Goal: Find contact information: Find contact information

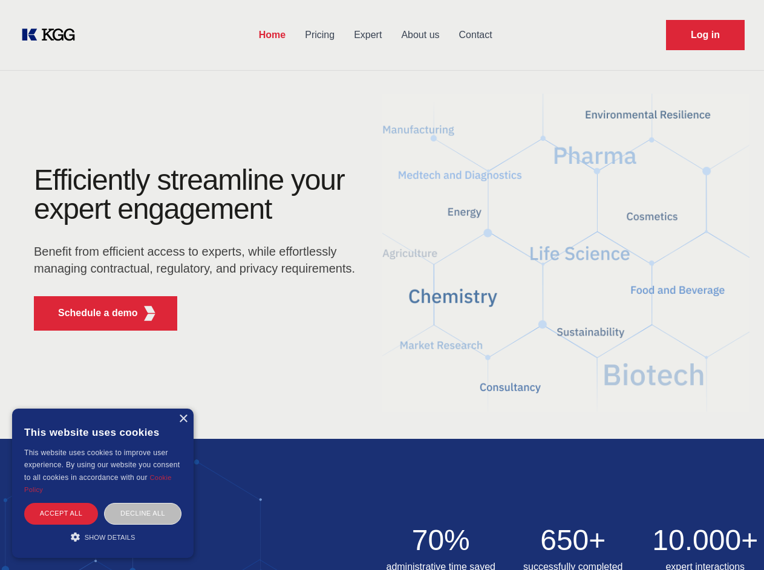
click at [382, 285] on div "Efficiently streamline your expert engagement Benefit from efficient access to …" at bounding box center [199, 253] width 368 height 175
click at [91, 313] on p "Schedule a demo" at bounding box center [98, 313] width 80 height 15
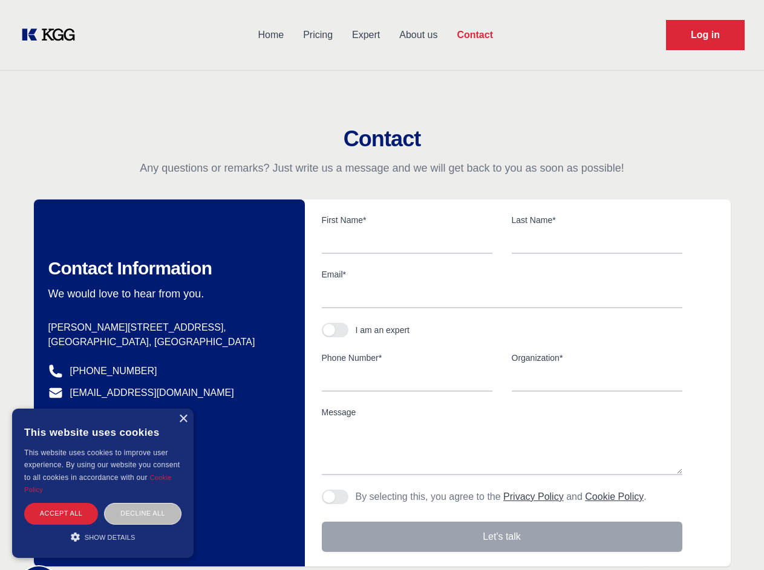
click at [183, 419] on div "× This website uses cookies This website uses cookies to improve user experienc…" at bounding box center [102, 483] width 181 height 149
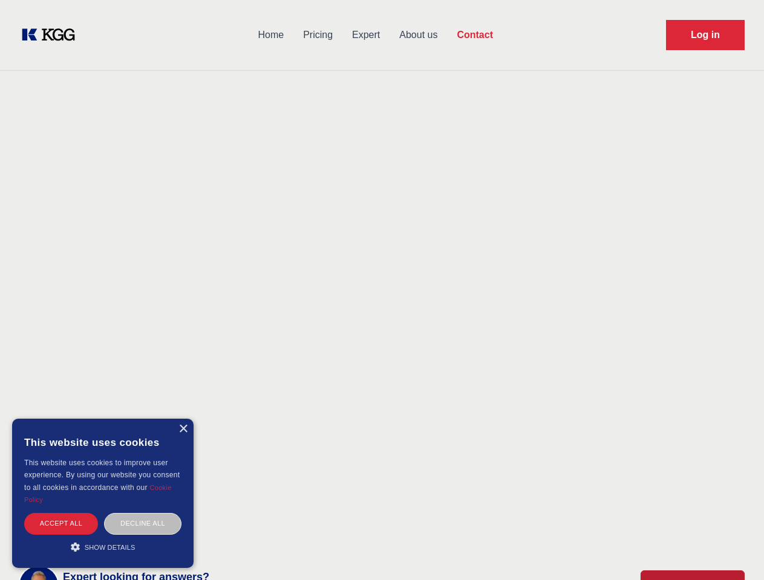
click at [61, 513] on div "Accept all" at bounding box center [61, 523] width 74 height 21
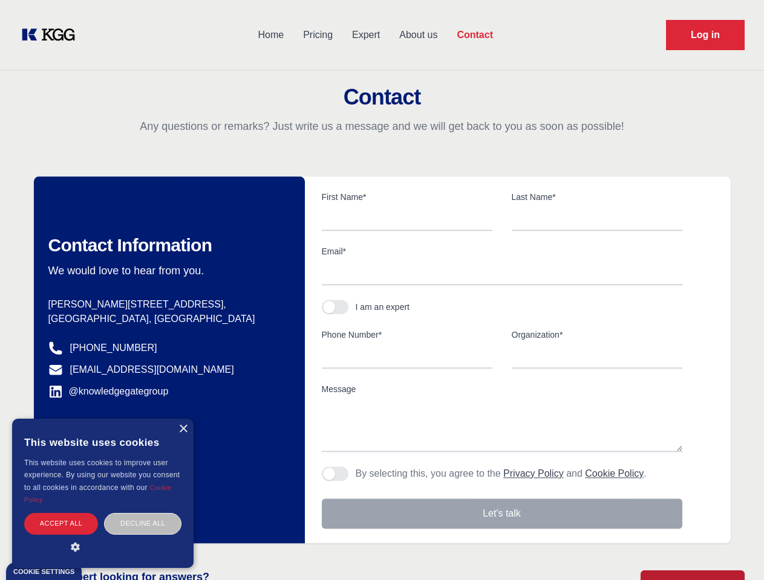
click at [143, 513] on div "Contact Information We would love to hear from you. Postal address [PERSON_NAME…" at bounding box center [169, 360] width 271 height 367
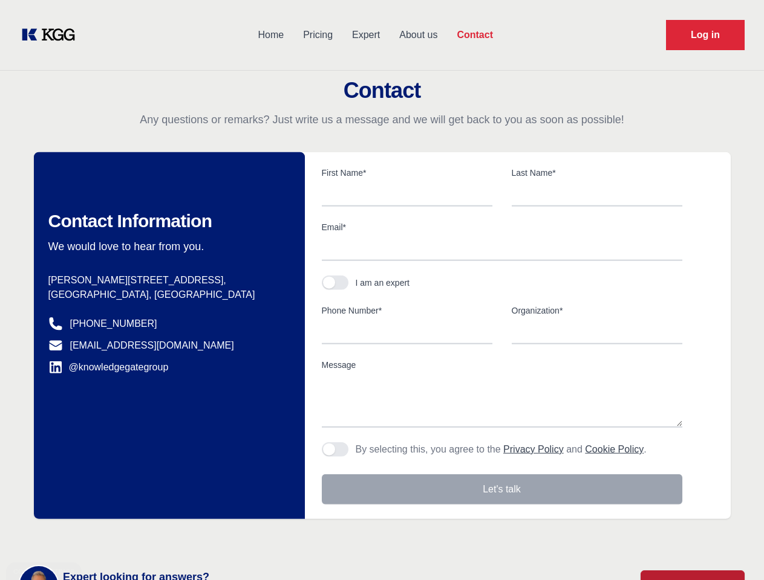
click at [103, 537] on main "Contact Any questions or remarks? Just write us a message and we will get back …" at bounding box center [382, 314] width 764 height 629
